Goal: Navigation & Orientation: Find specific page/section

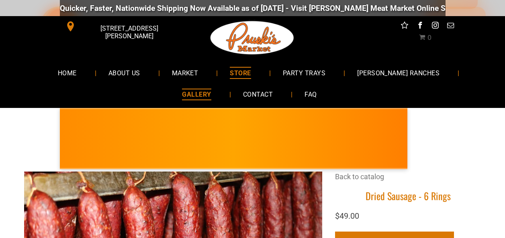
click at [211, 88] on span "GALLERY" at bounding box center [196, 94] width 29 height 12
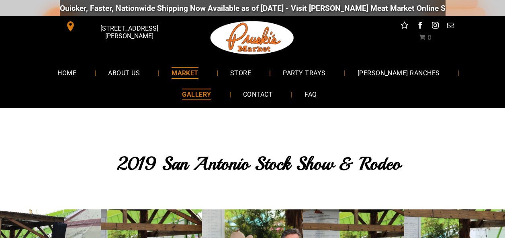
click at [172, 67] on span "MARKET" at bounding box center [185, 73] width 27 height 12
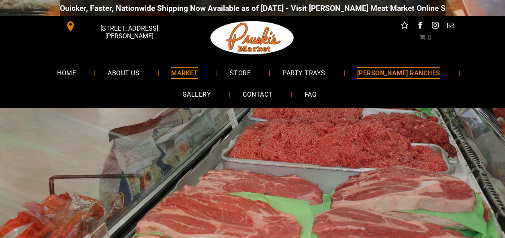
click at [384, 72] on span "[PERSON_NAME] RANCHES" at bounding box center [398, 73] width 83 height 12
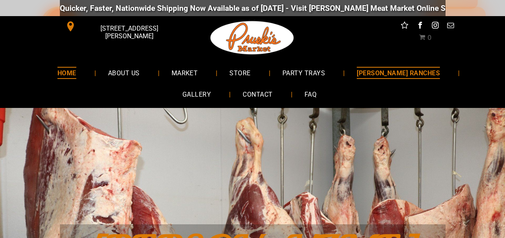
click at [57, 72] on span "HOME" at bounding box center [66, 73] width 19 height 12
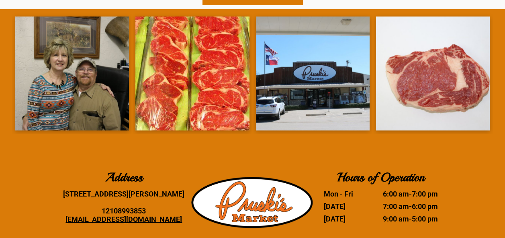
scroll to position [1500, 0]
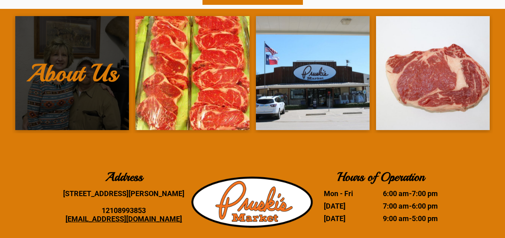
click at [60, 74] on link at bounding box center [72, 73] width 114 height 114
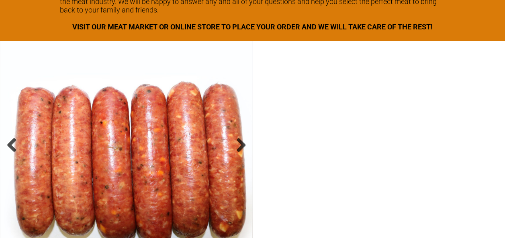
scroll to position [1203, 0]
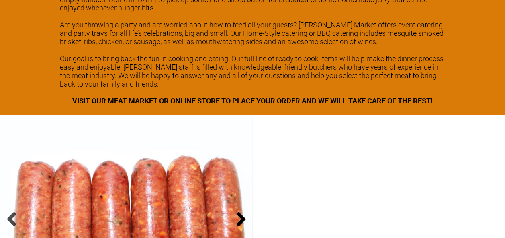
click at [241, 211] on link at bounding box center [241, 219] width 16 height 16
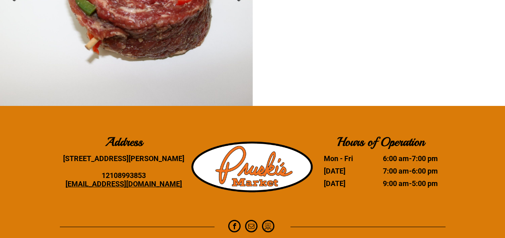
scroll to position [1260, 0]
